Goal: Task Accomplishment & Management: Manage account settings

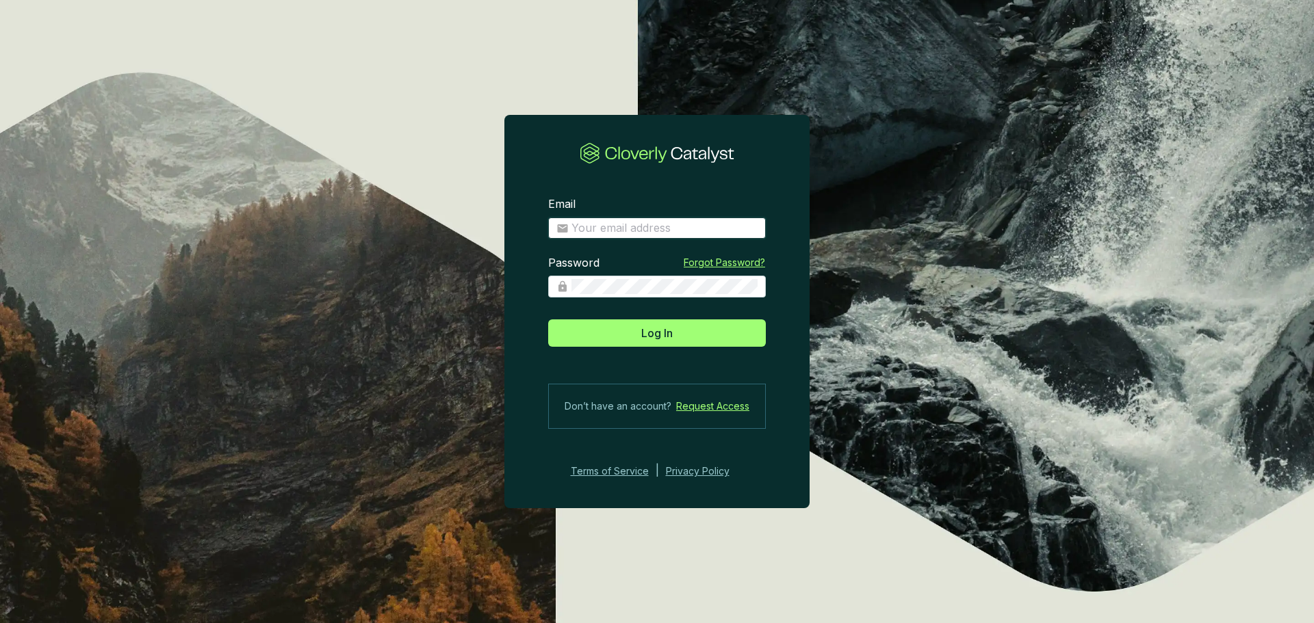
click at [623, 228] on input "Email" at bounding box center [664, 228] width 186 height 15
type input "[EMAIL_ADDRESS][DOMAIN_NAME]"
click at [548, 320] on button "Log In" at bounding box center [657, 333] width 218 height 27
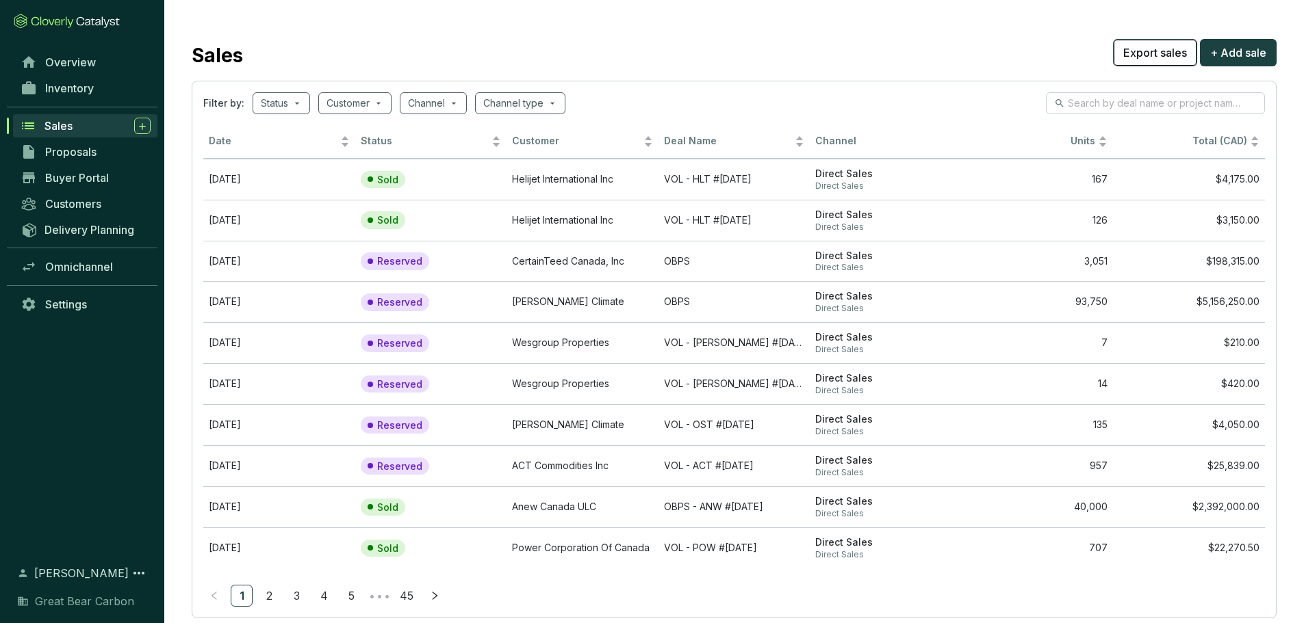
click at [1133, 53] on span "Export sales" at bounding box center [1155, 52] width 64 height 16
click at [61, 92] on span "Inventory" at bounding box center [69, 88] width 49 height 14
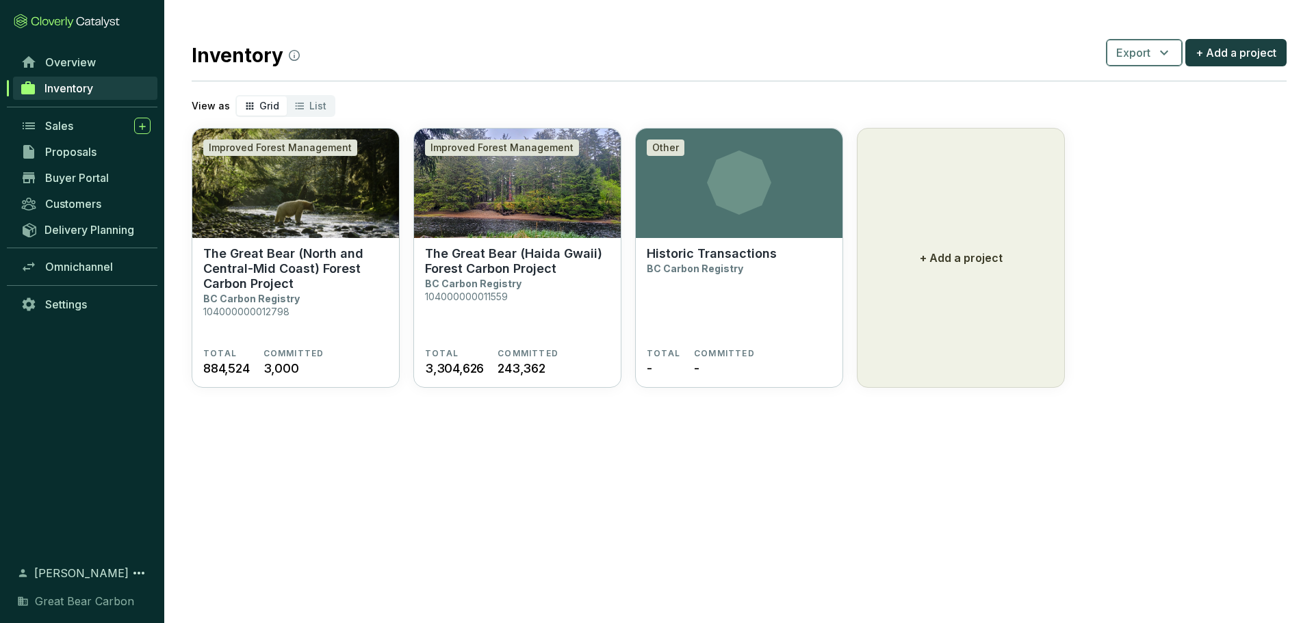
click at [1163, 61] on button "Export" at bounding box center [1144, 52] width 77 height 27
click at [1143, 120] on span "Batches" at bounding box center [1145, 116] width 42 height 16
